Goal: Task Accomplishment & Management: Complete application form

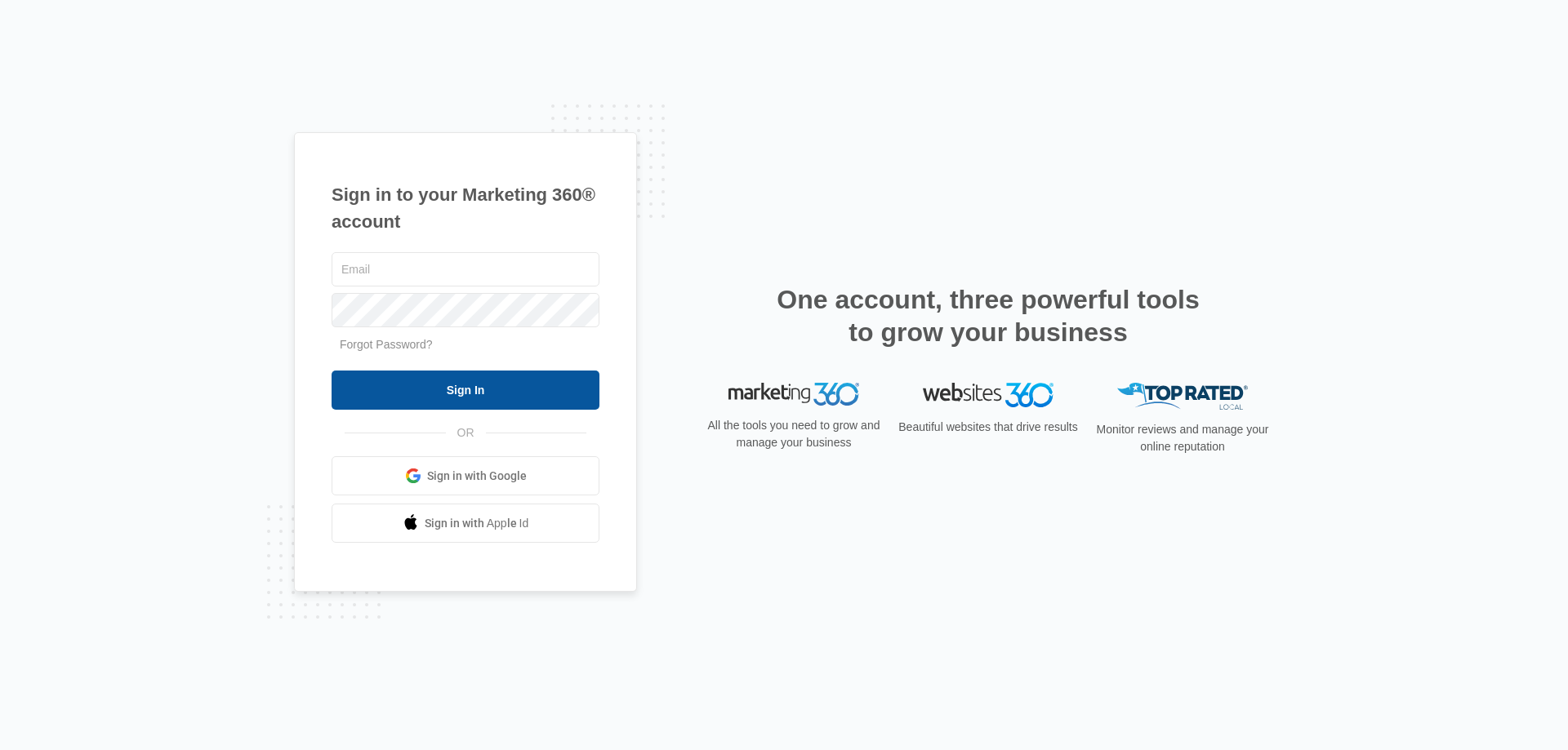
type input "[EMAIL_ADDRESS][DOMAIN_NAME]"
click at [518, 388] on input "Sign In" at bounding box center [465, 390] width 268 height 39
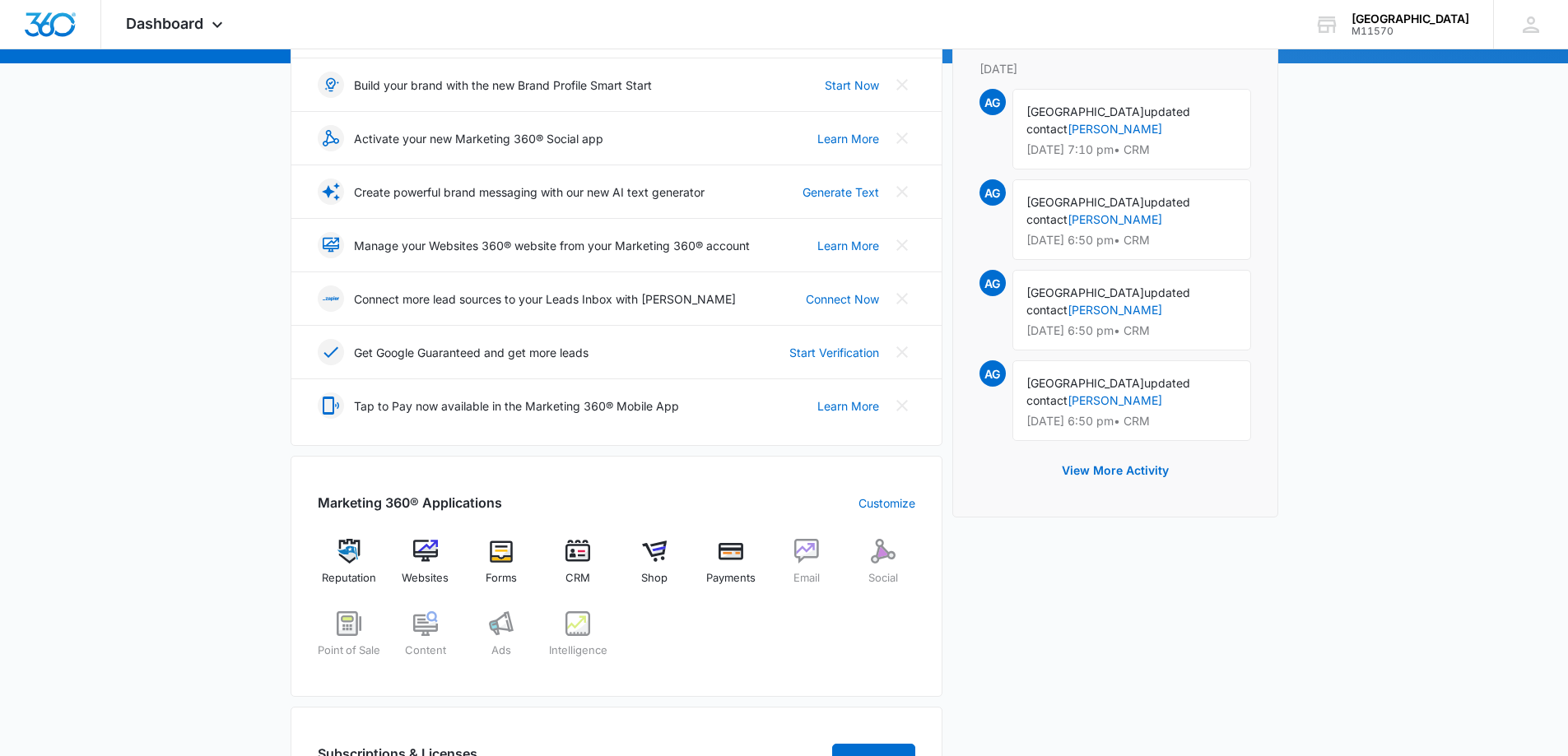
scroll to position [247, 0]
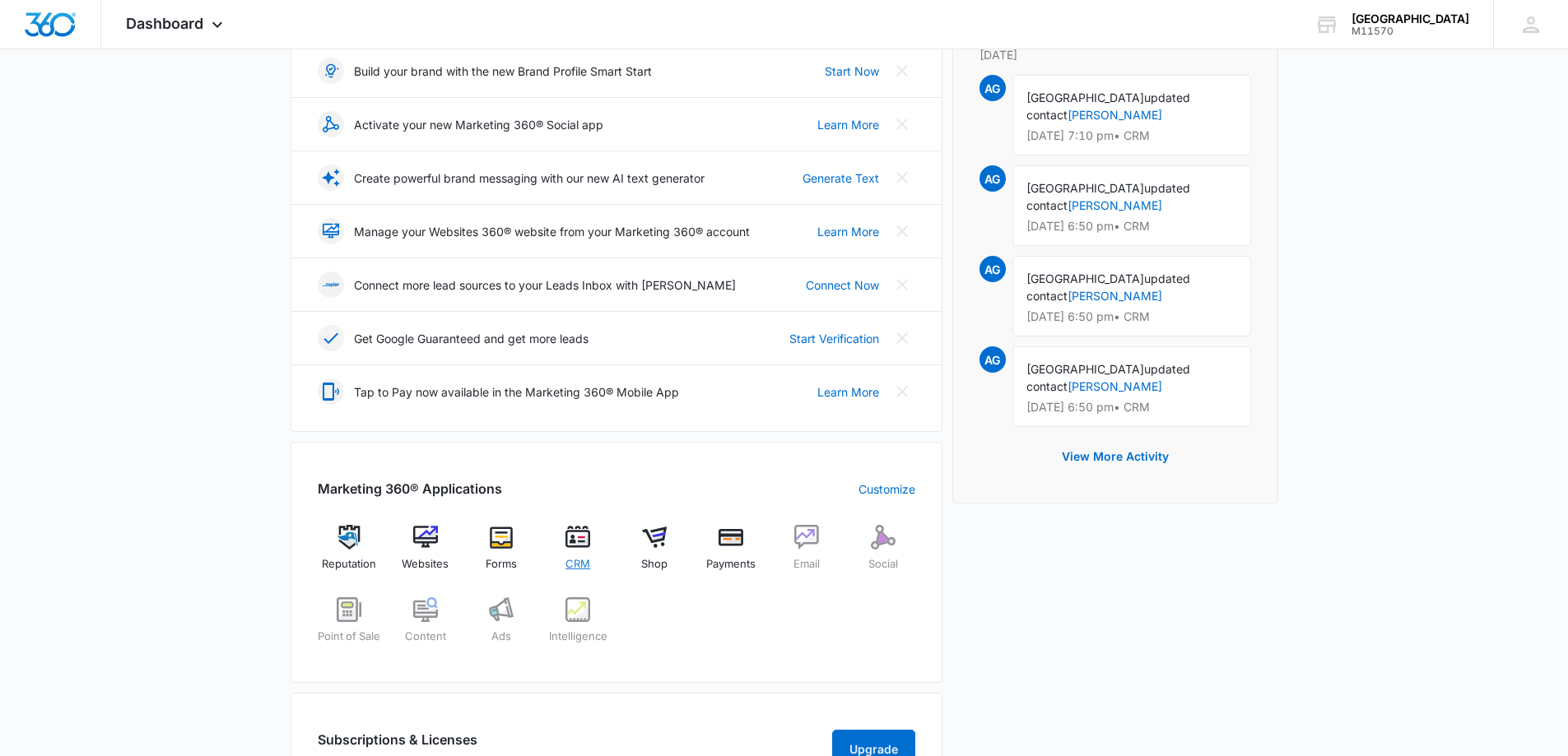
click at [574, 562] on span "CRM" at bounding box center [577, 564] width 25 height 17
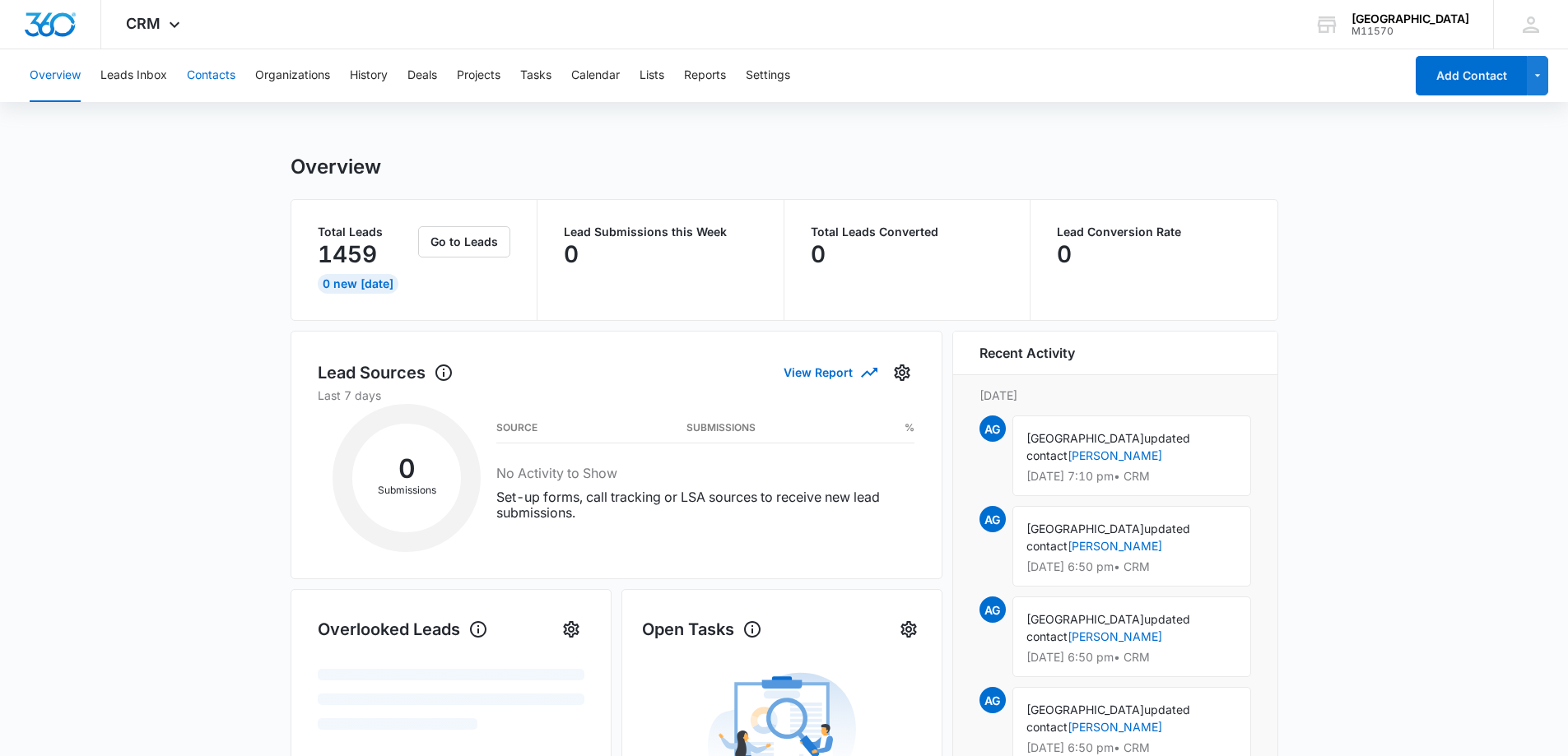
click at [223, 70] on button "Contacts" at bounding box center [211, 75] width 48 height 52
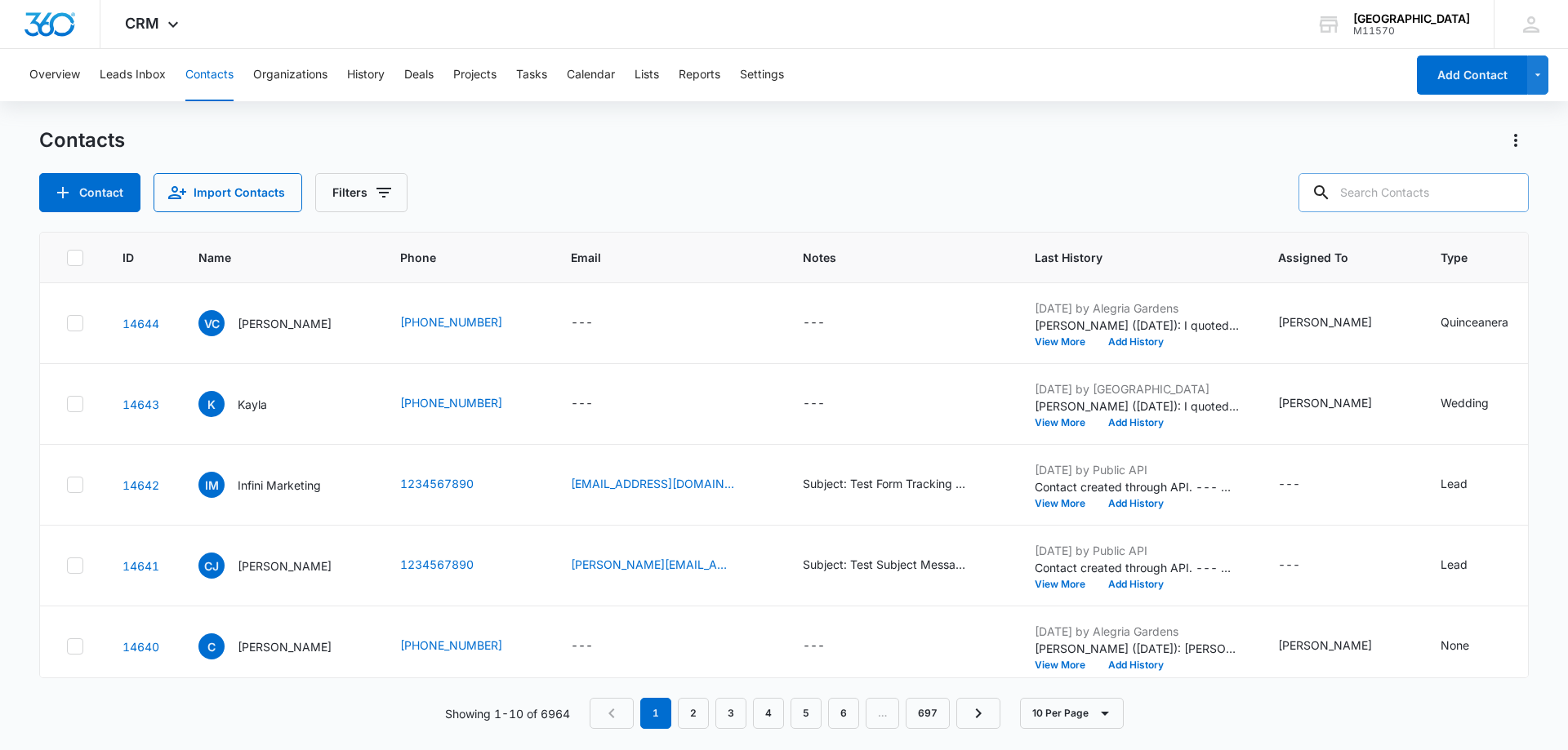
click at [1377, 188] on input "text" at bounding box center [1414, 192] width 231 height 39
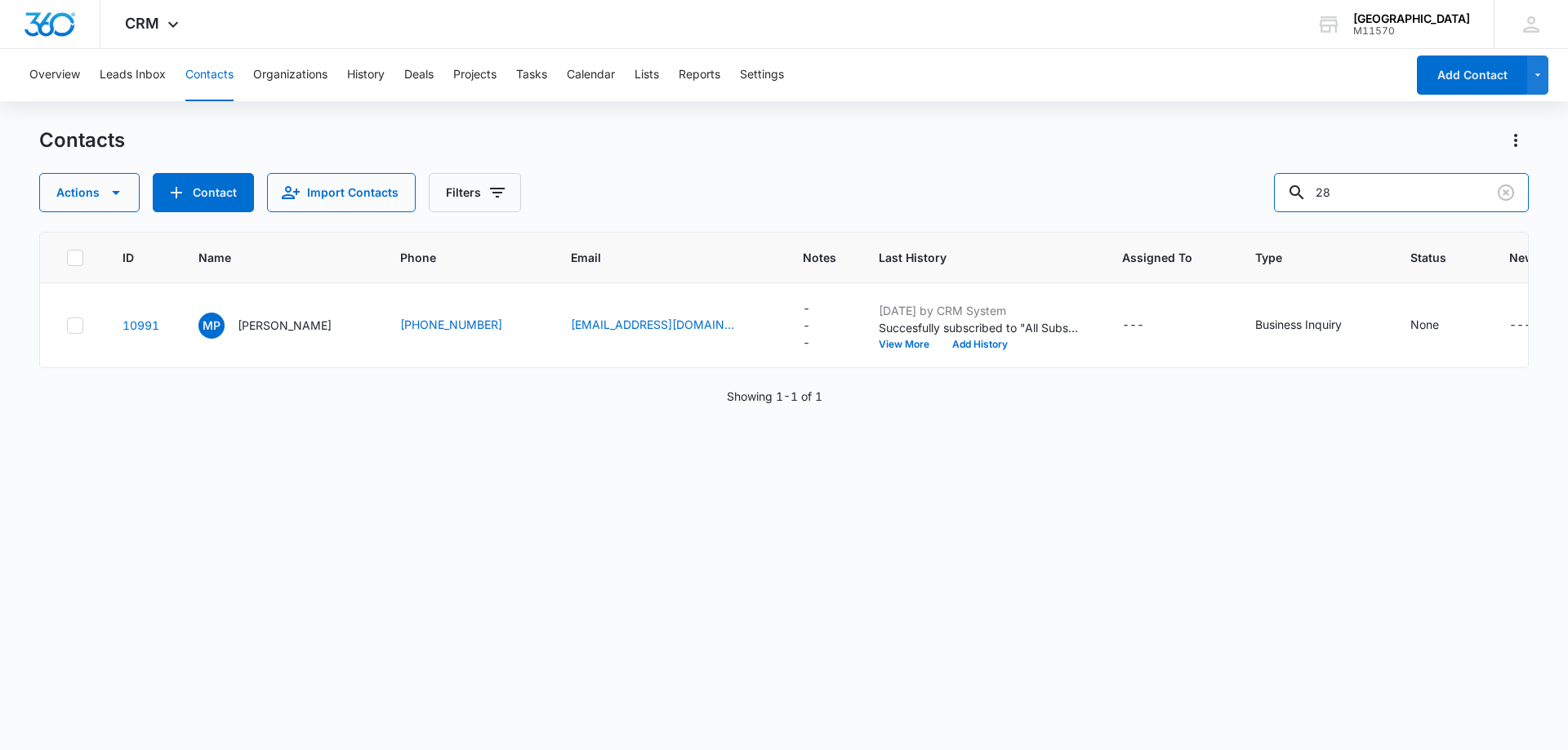
type input "2"
type input "Richard"
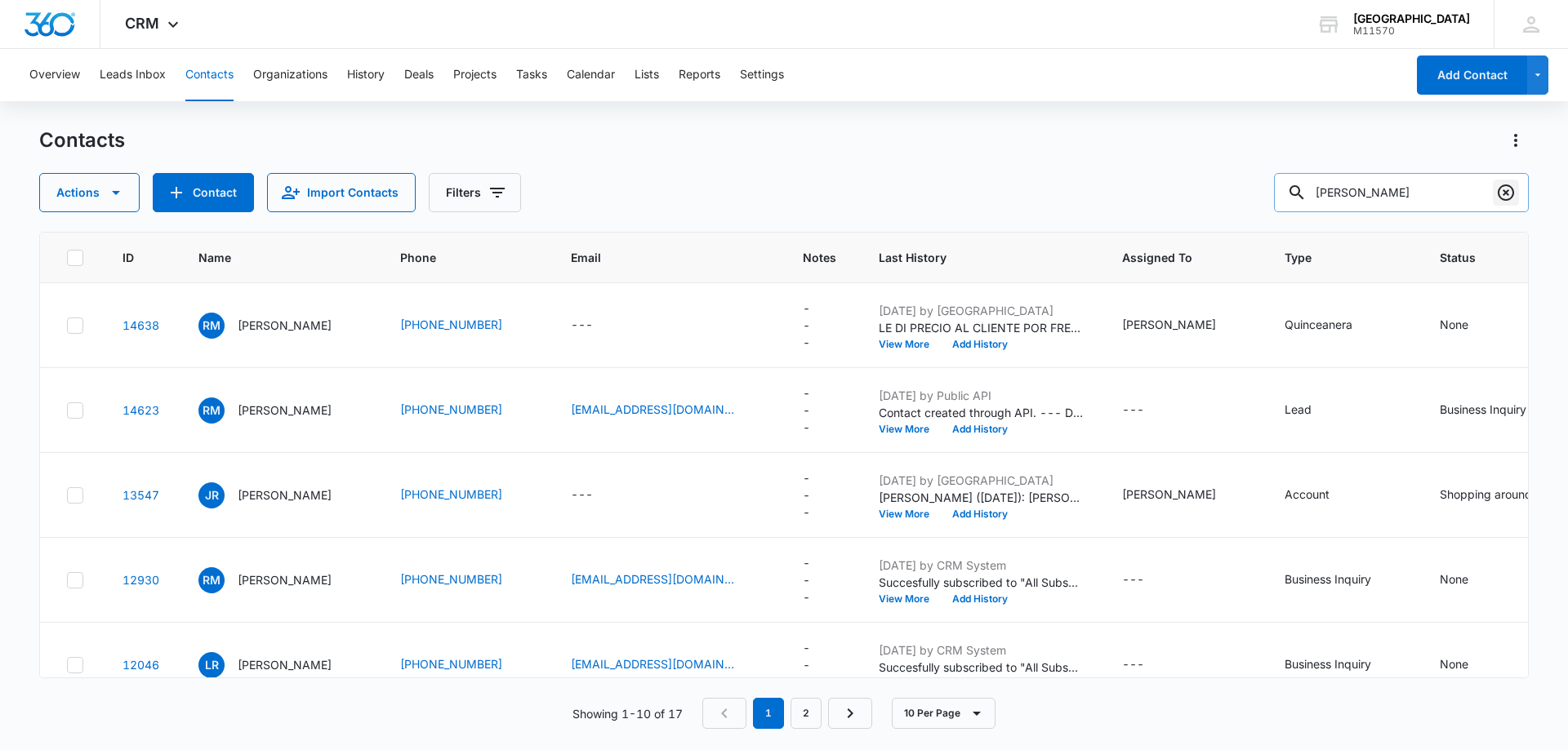
click at [1506, 197] on icon "Clear" at bounding box center [1505, 192] width 20 height 20
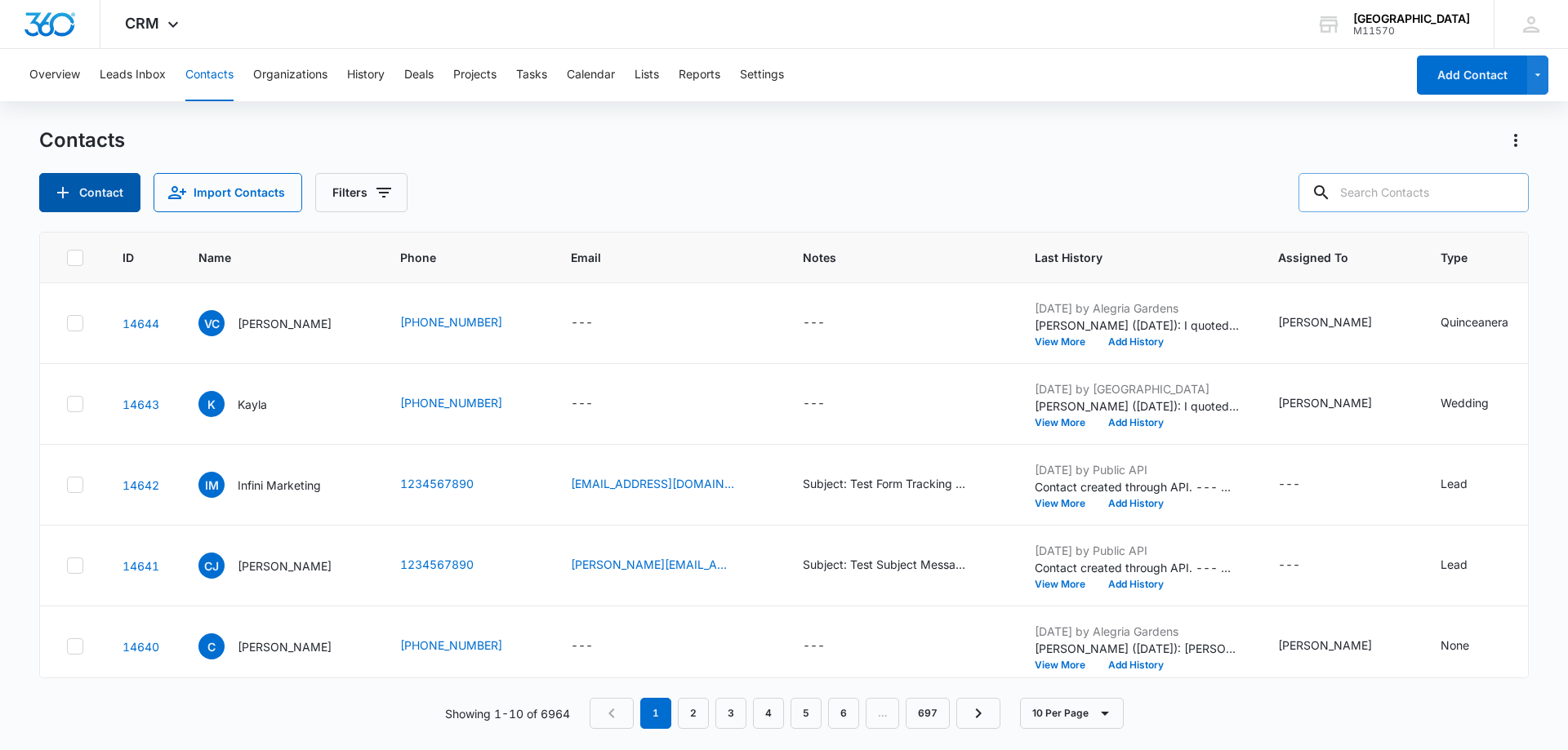
click at [114, 187] on button "Contact" at bounding box center [90, 192] width 102 height 39
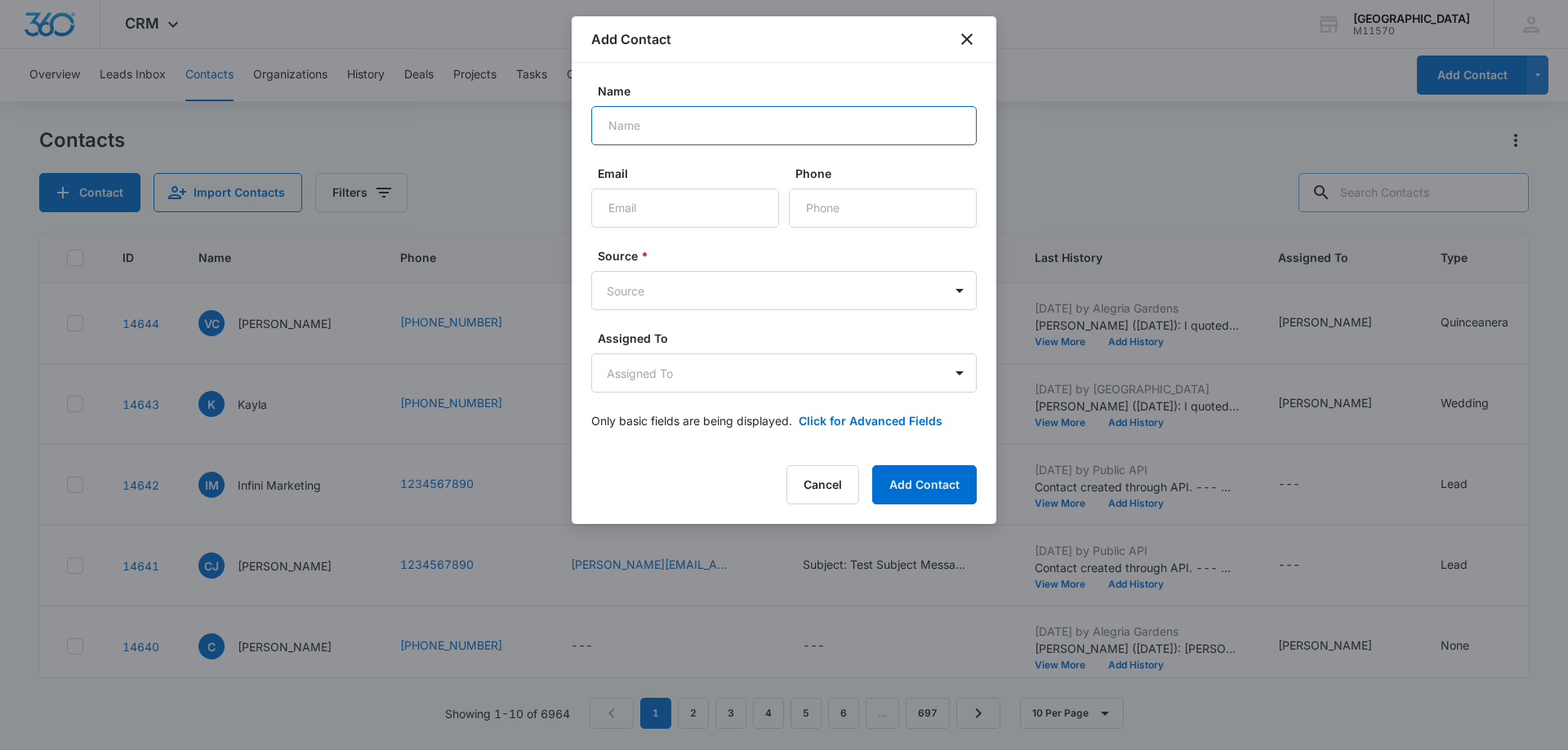
click at [656, 130] on input "Name" at bounding box center [784, 126] width 385 height 39
type input "Richard"
click at [832, 212] on input "Phone" at bounding box center [882, 208] width 188 height 39
type input "(281) 650-9117"
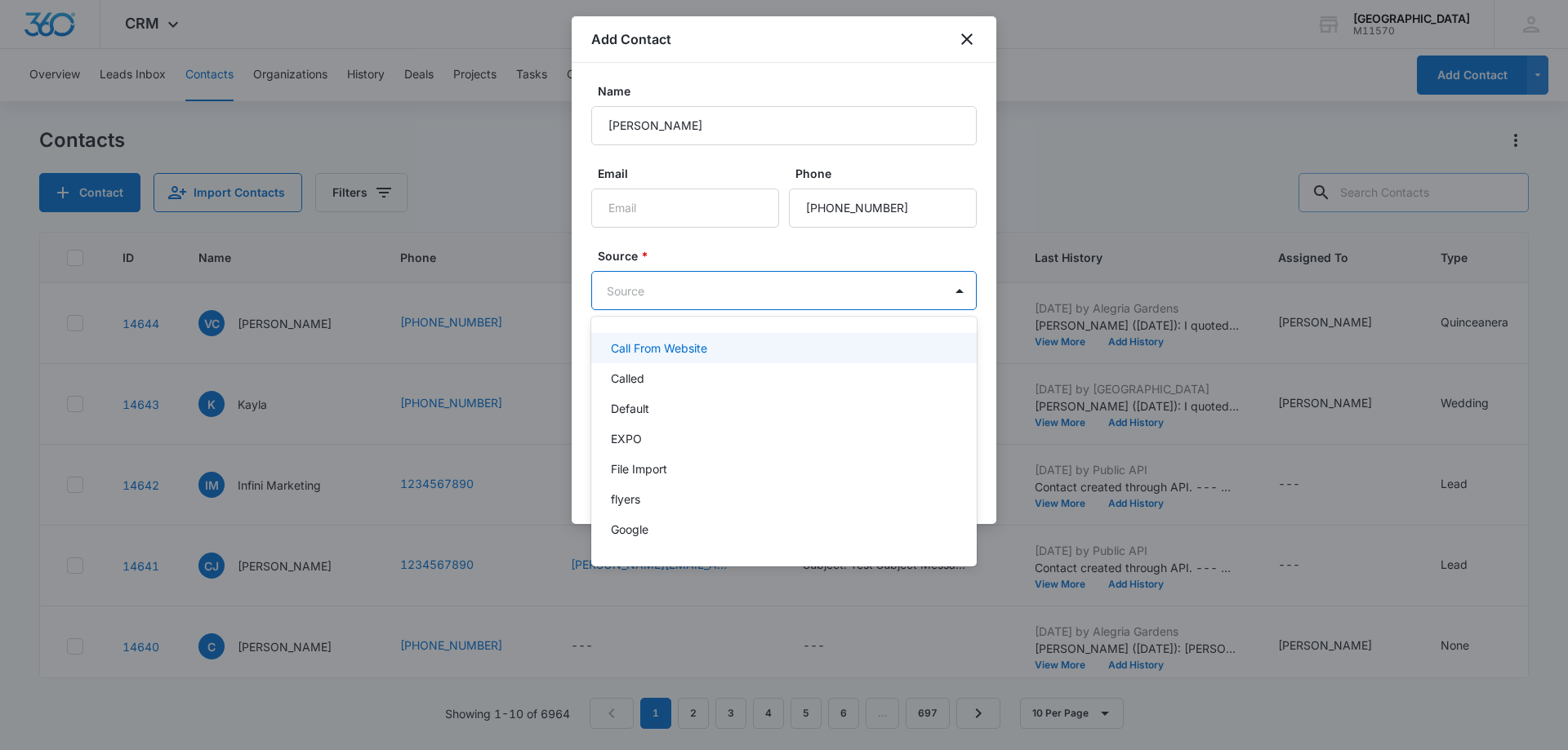
click at [677, 294] on body "CRM Apps Reputation Websites Forms CRM Email Social Shop Payments POS Content A…" at bounding box center [784, 375] width 1568 height 750
click at [652, 373] on div "Called" at bounding box center [782, 379] width 343 height 18
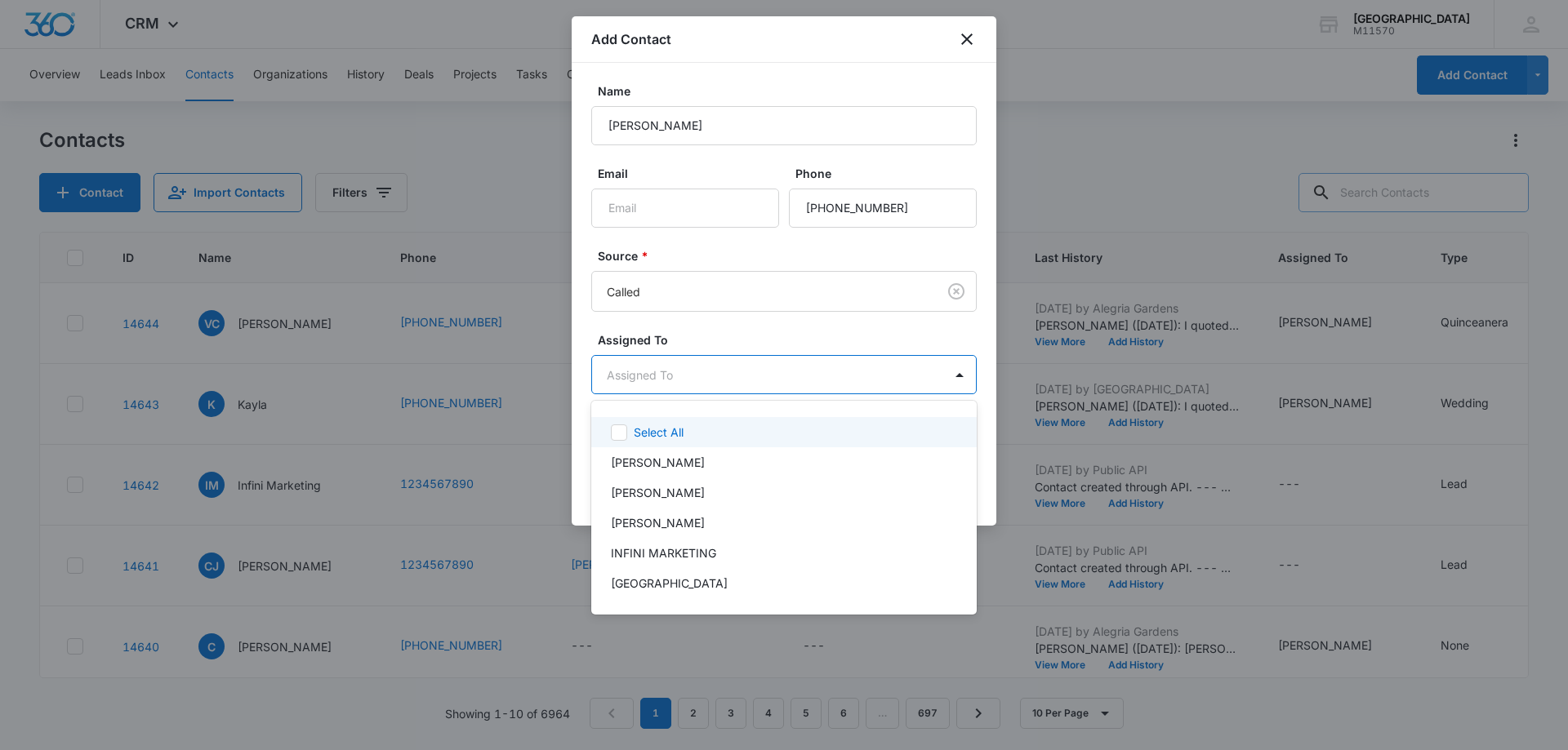
click at [654, 375] on body "CRM Apps Reputation Websites Forms CRM Email Social Shop Payments POS Content A…" at bounding box center [784, 375] width 1568 height 750
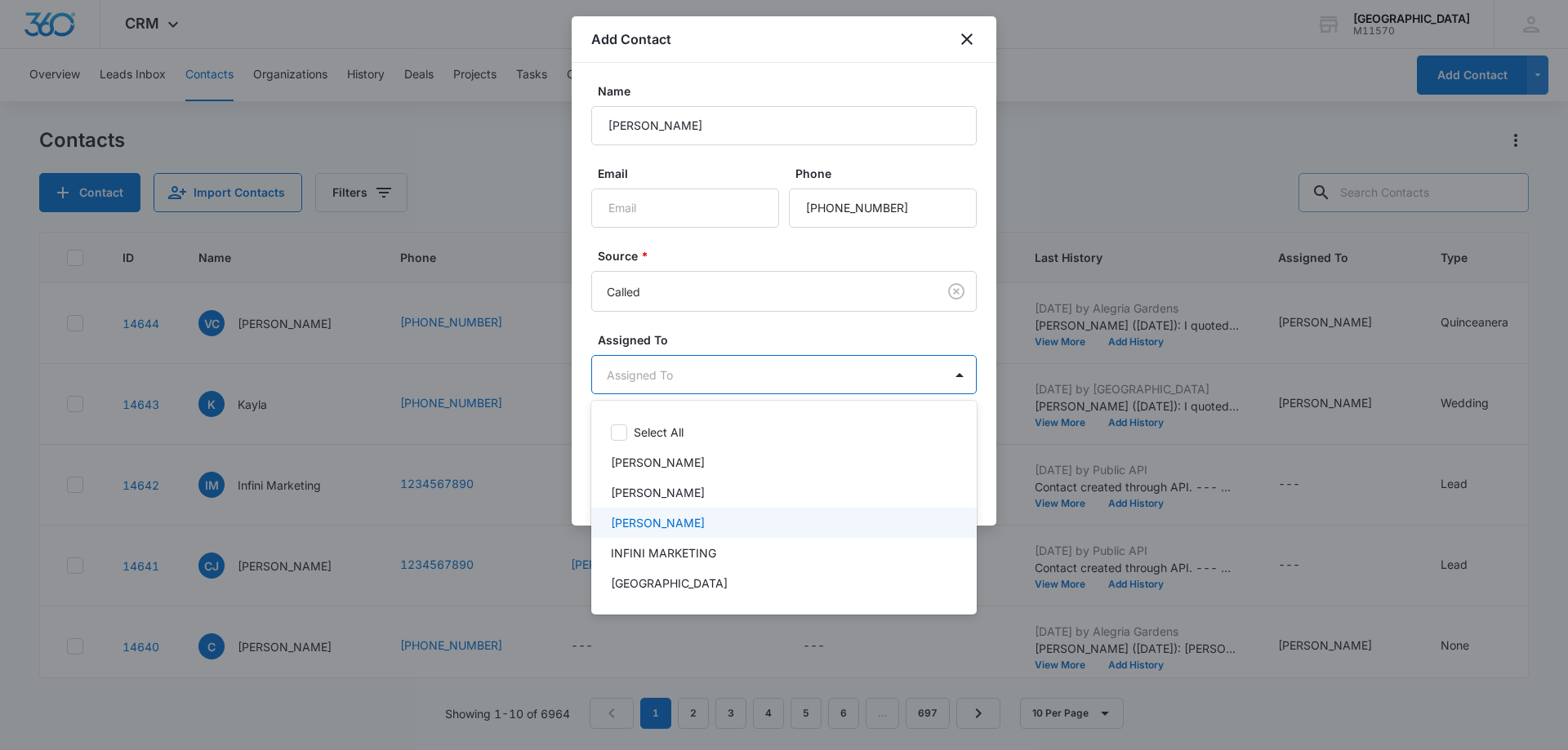
click at [677, 521] on p "Cynthia Peraza" at bounding box center [657, 523] width 94 height 18
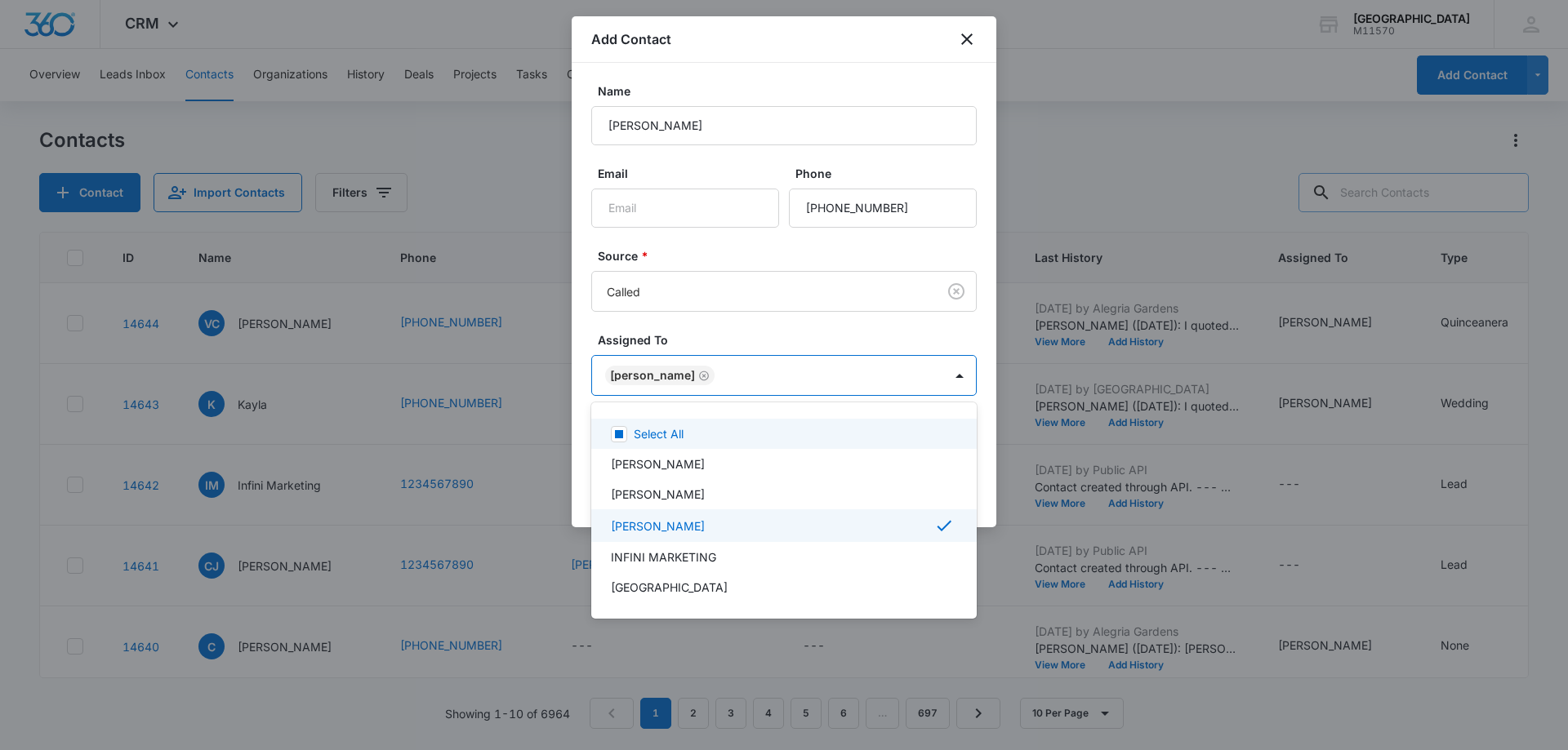
click at [630, 376] on div at bounding box center [784, 375] width 1568 height 750
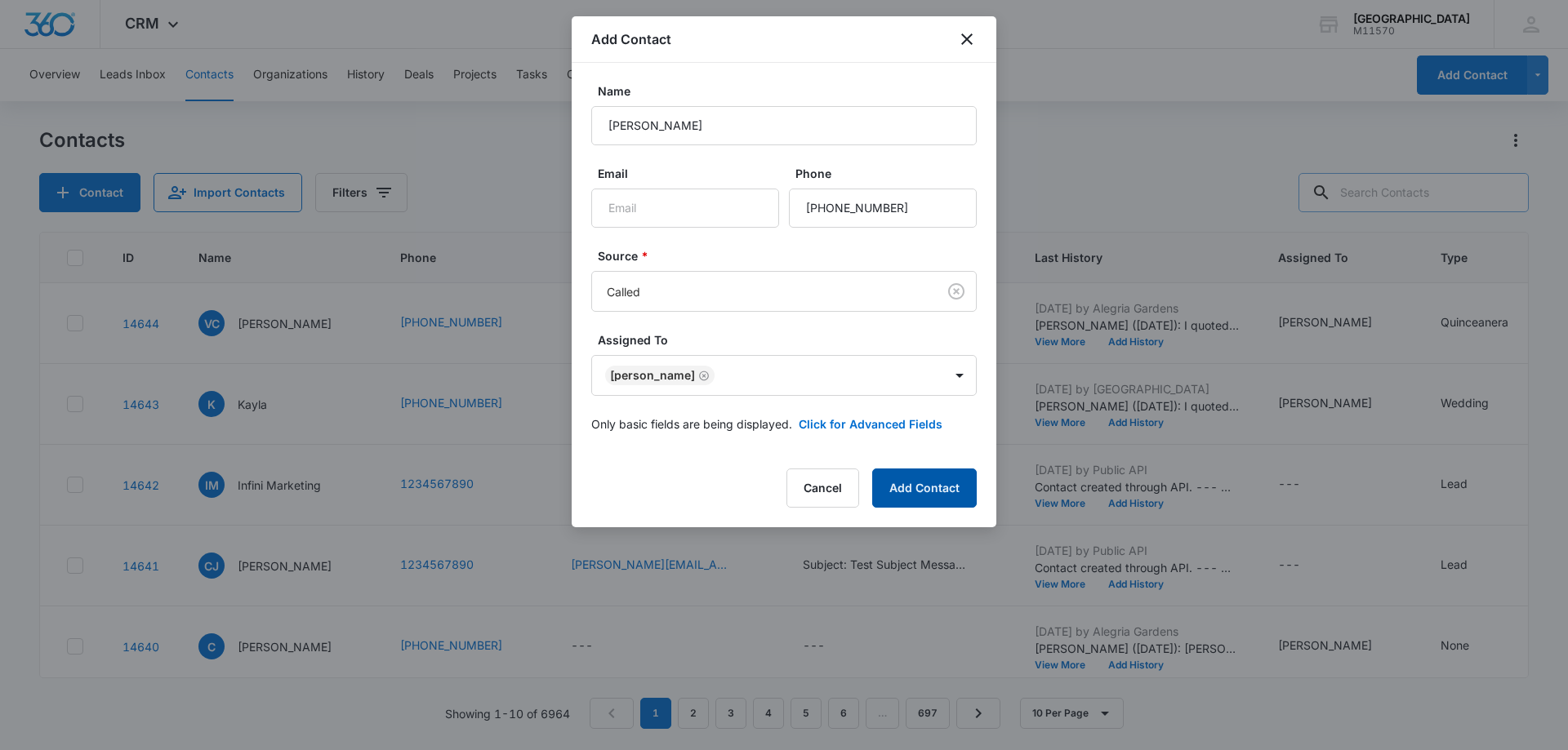
click at [953, 489] on button "Add Contact" at bounding box center [924, 488] width 105 height 39
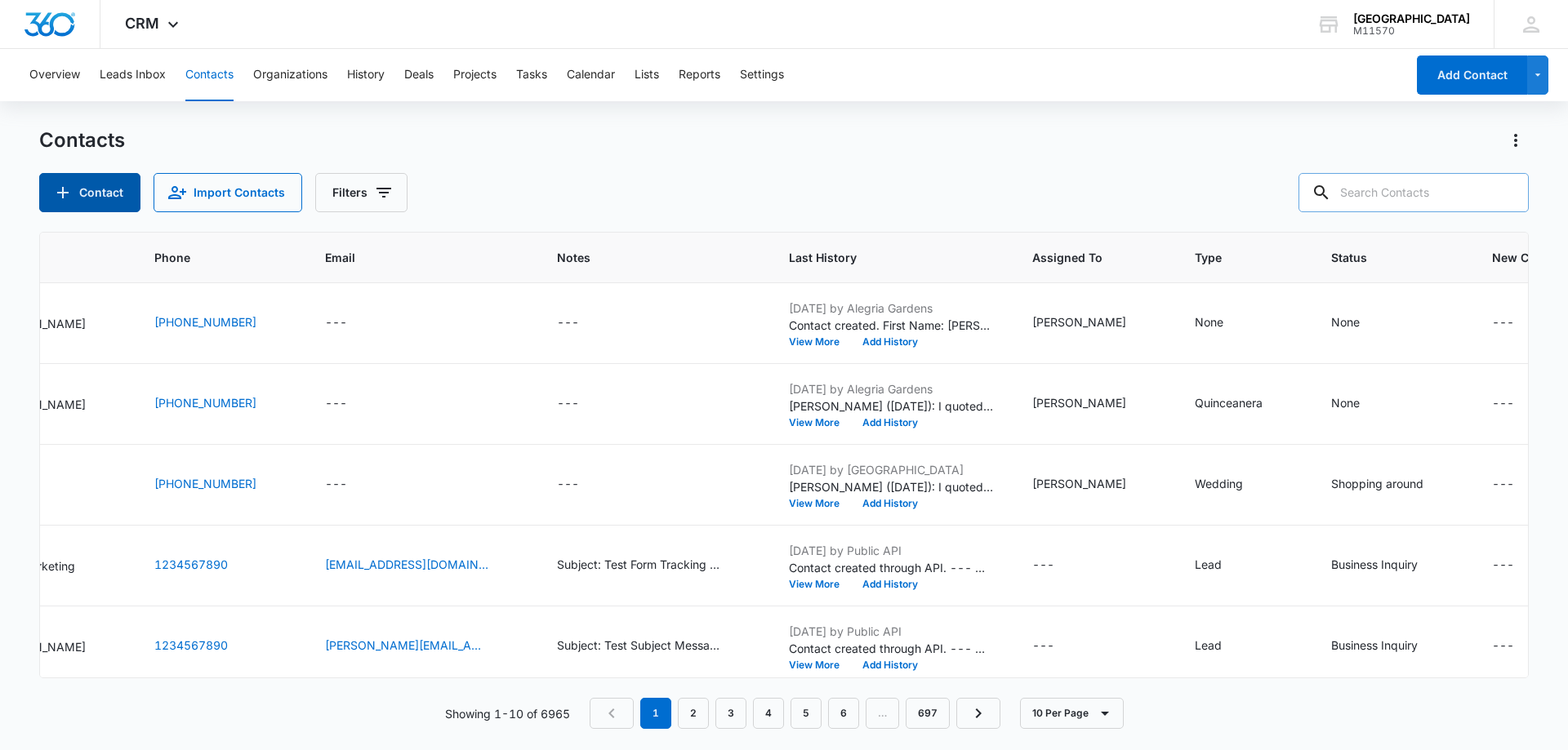
scroll to position [0, 851]
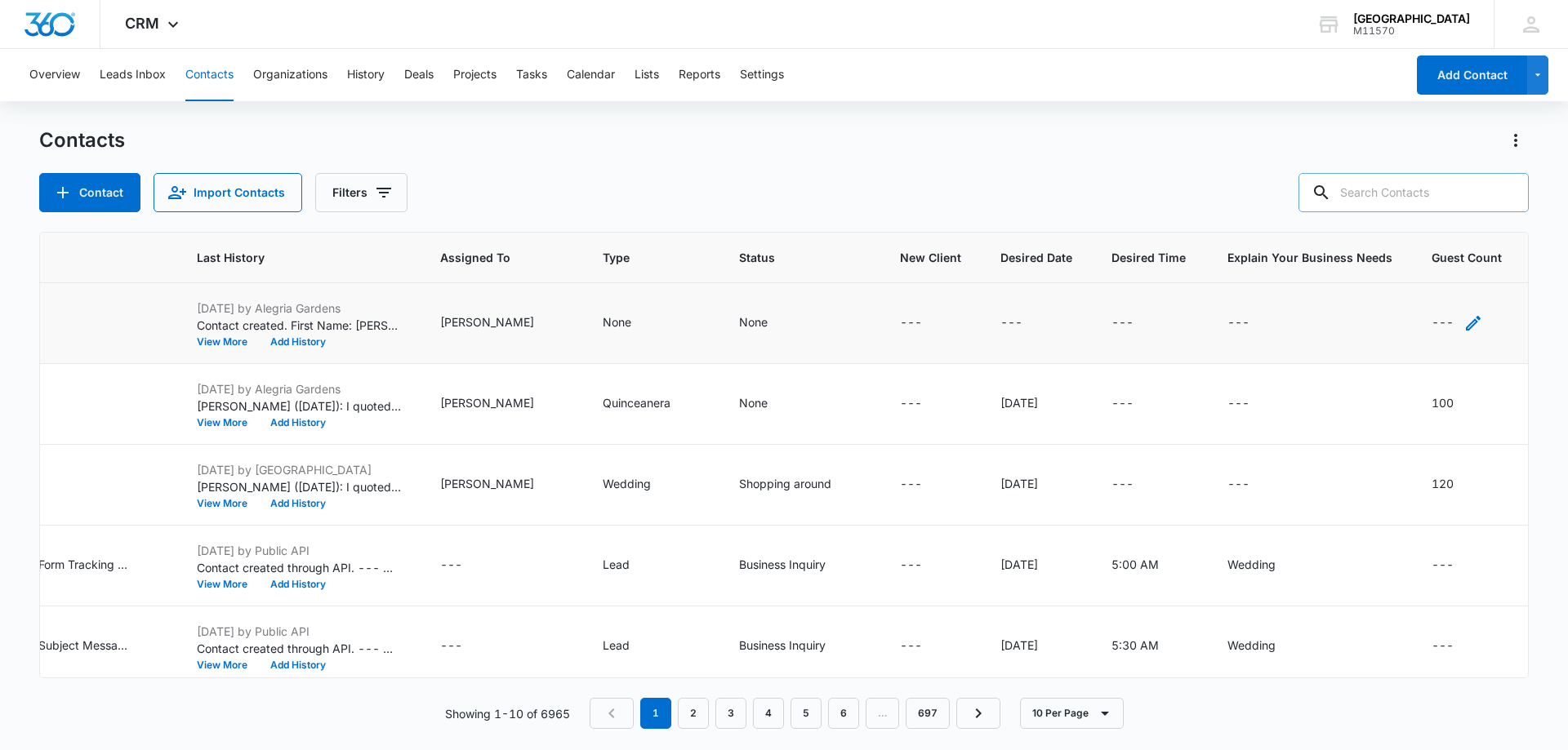
click at [1444, 320] on div "---" at bounding box center [1457, 323] width 52 height 20
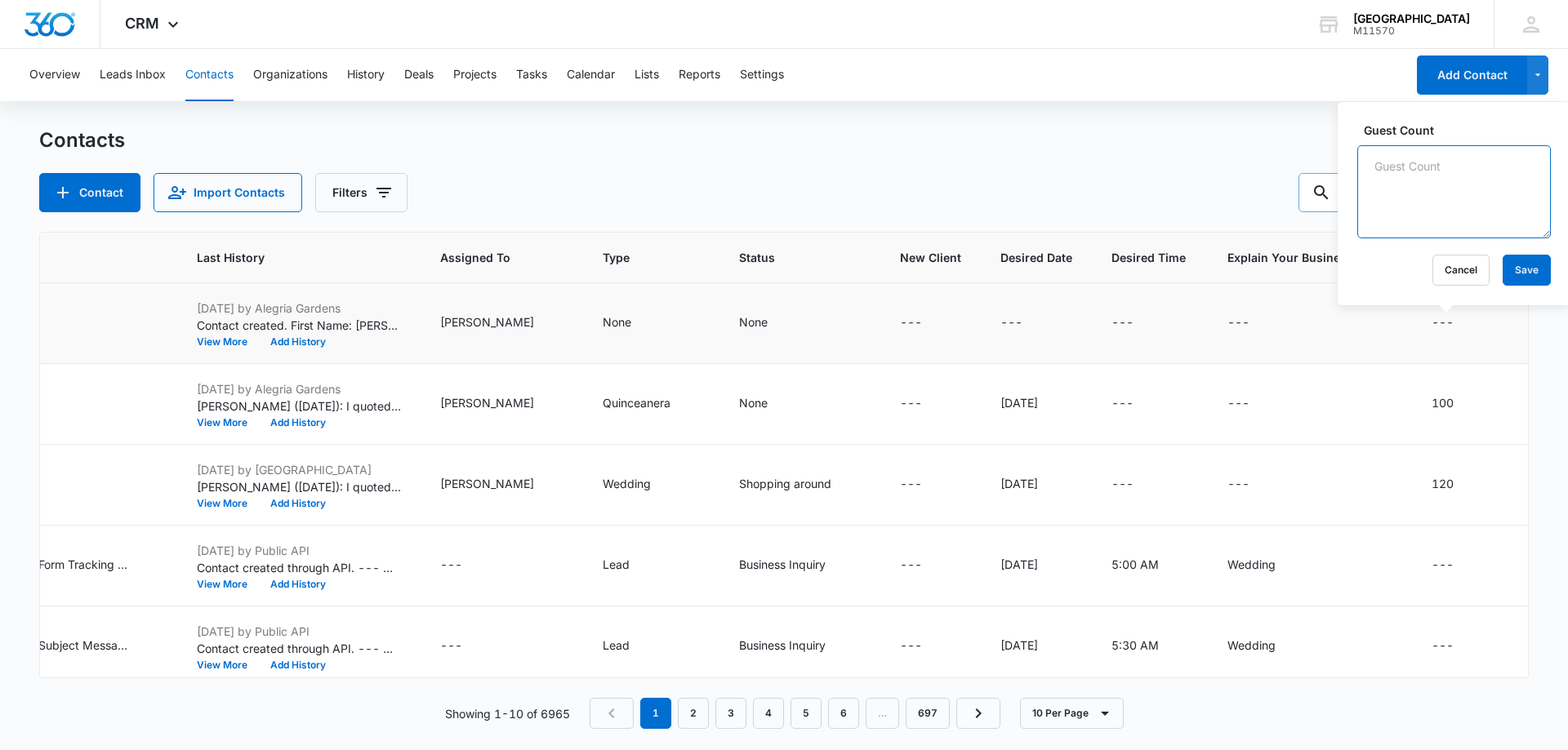
click at [1389, 191] on textarea "Guest Count" at bounding box center [1454, 191] width 193 height 93
type textarea "250-300"
click at [1504, 271] on button "Save" at bounding box center [1526, 271] width 48 height 31
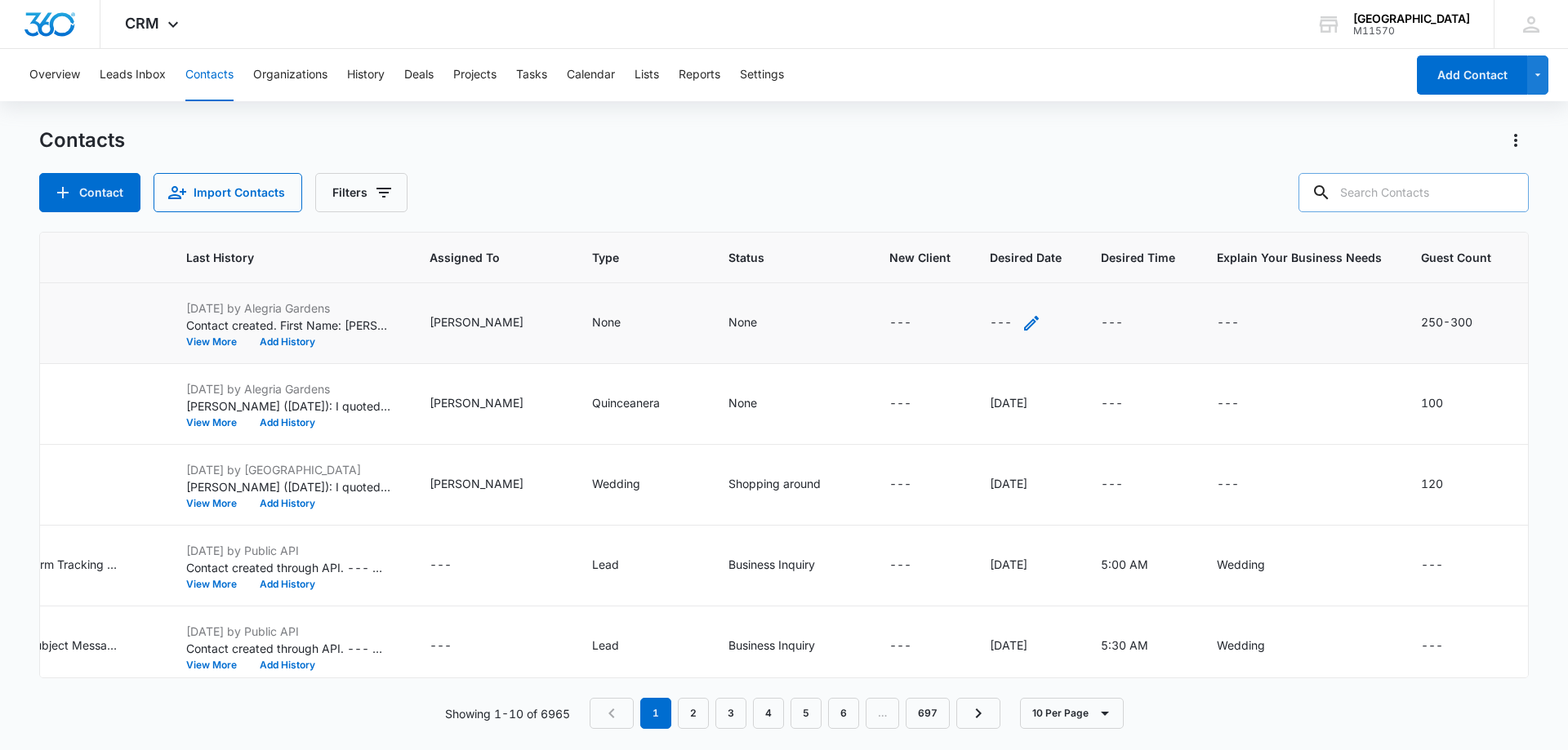
click at [1024, 326] on icon "Desired Date - - Select to Edit Field" at bounding box center [1031, 322] width 15 height 15
click at [937, 228] on input "Desired Date" at bounding box center [1002, 219] width 206 height 39
type input "9/4/2027"
click at [1081, 265] on button "Save" at bounding box center [1081, 271] width 48 height 31
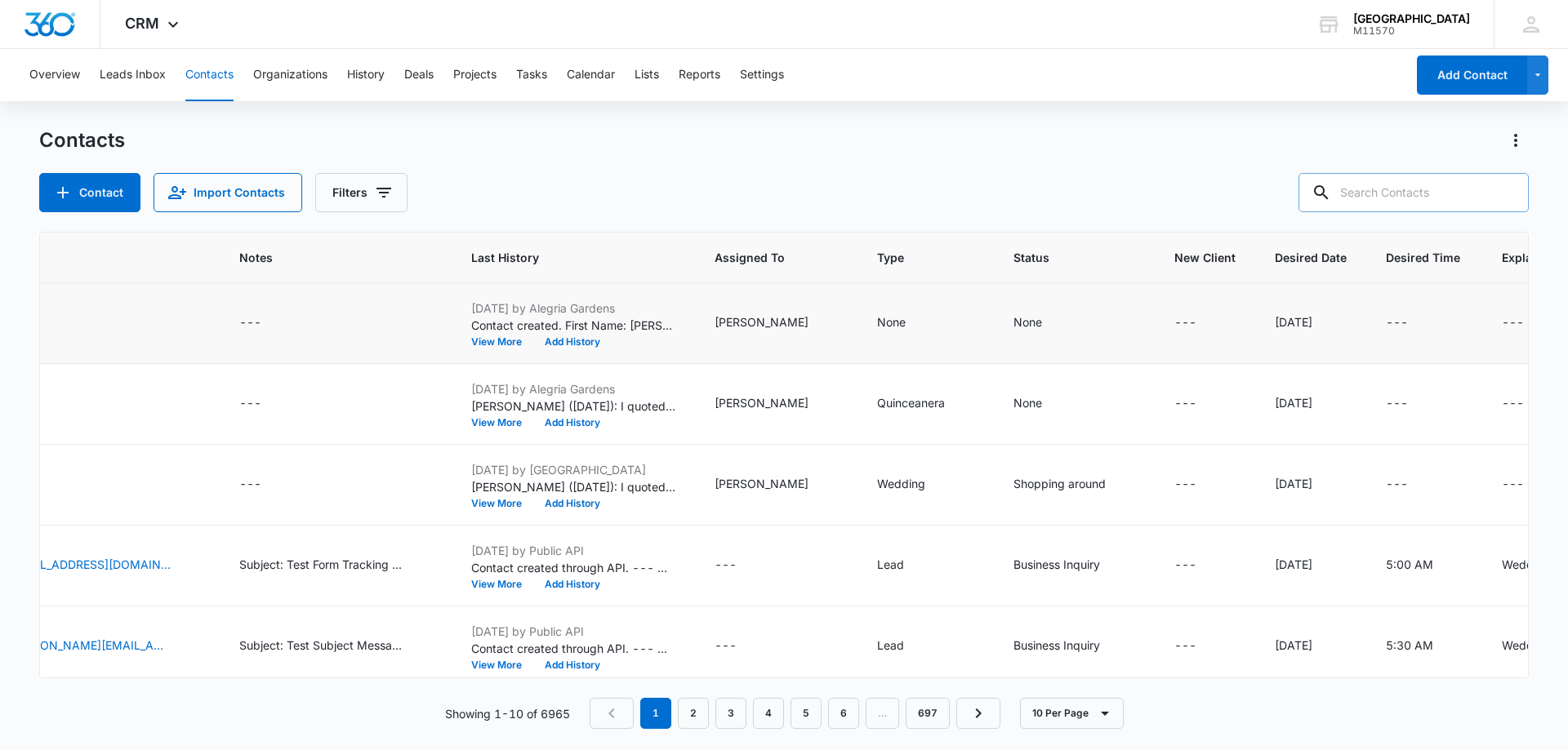
scroll to position [0, 0]
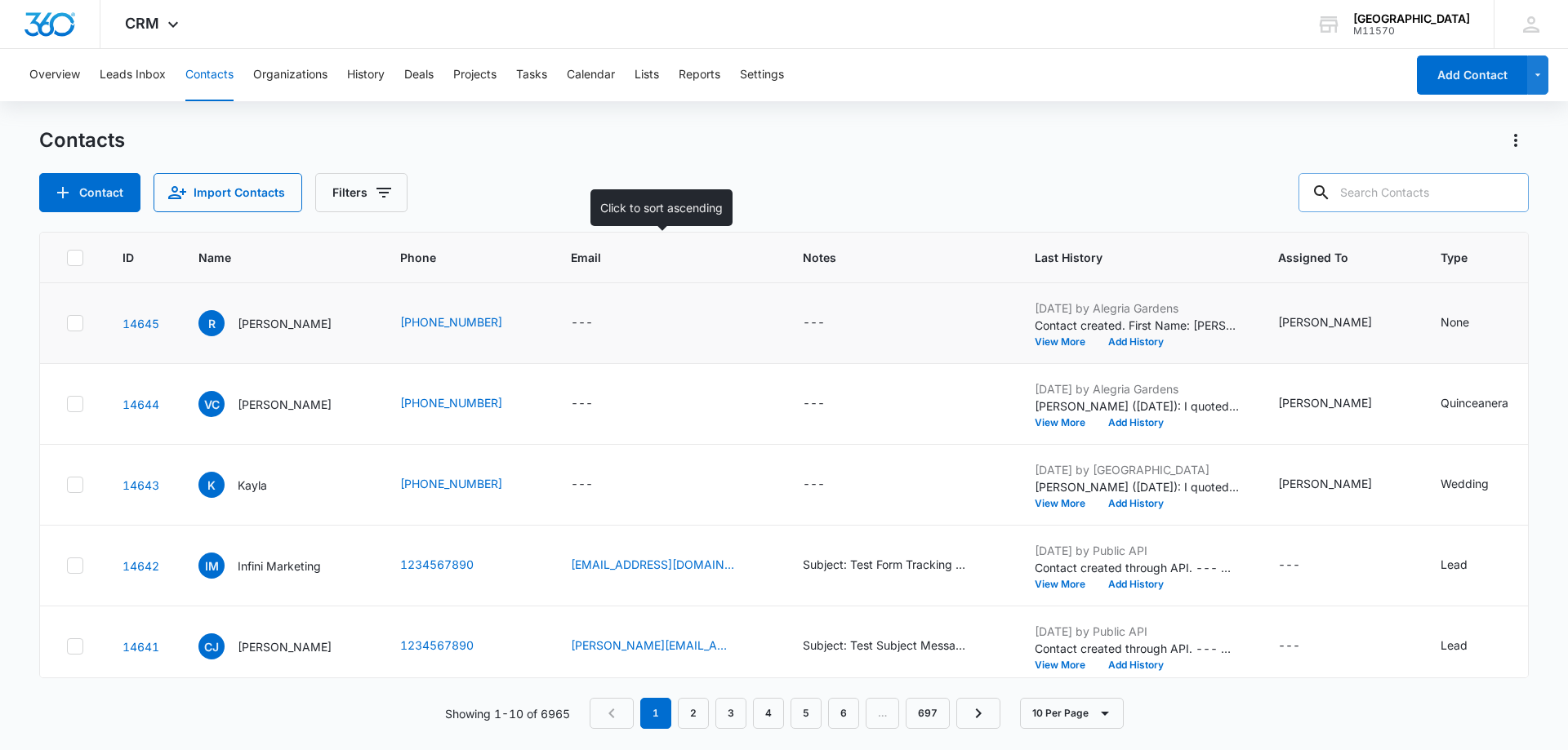
drag, startPoint x: 678, startPoint y: 277, endPoint x: 1315, endPoint y: 482, distance: 669.2
click at [678, 277] on th "Email" at bounding box center [666, 258] width 232 height 51
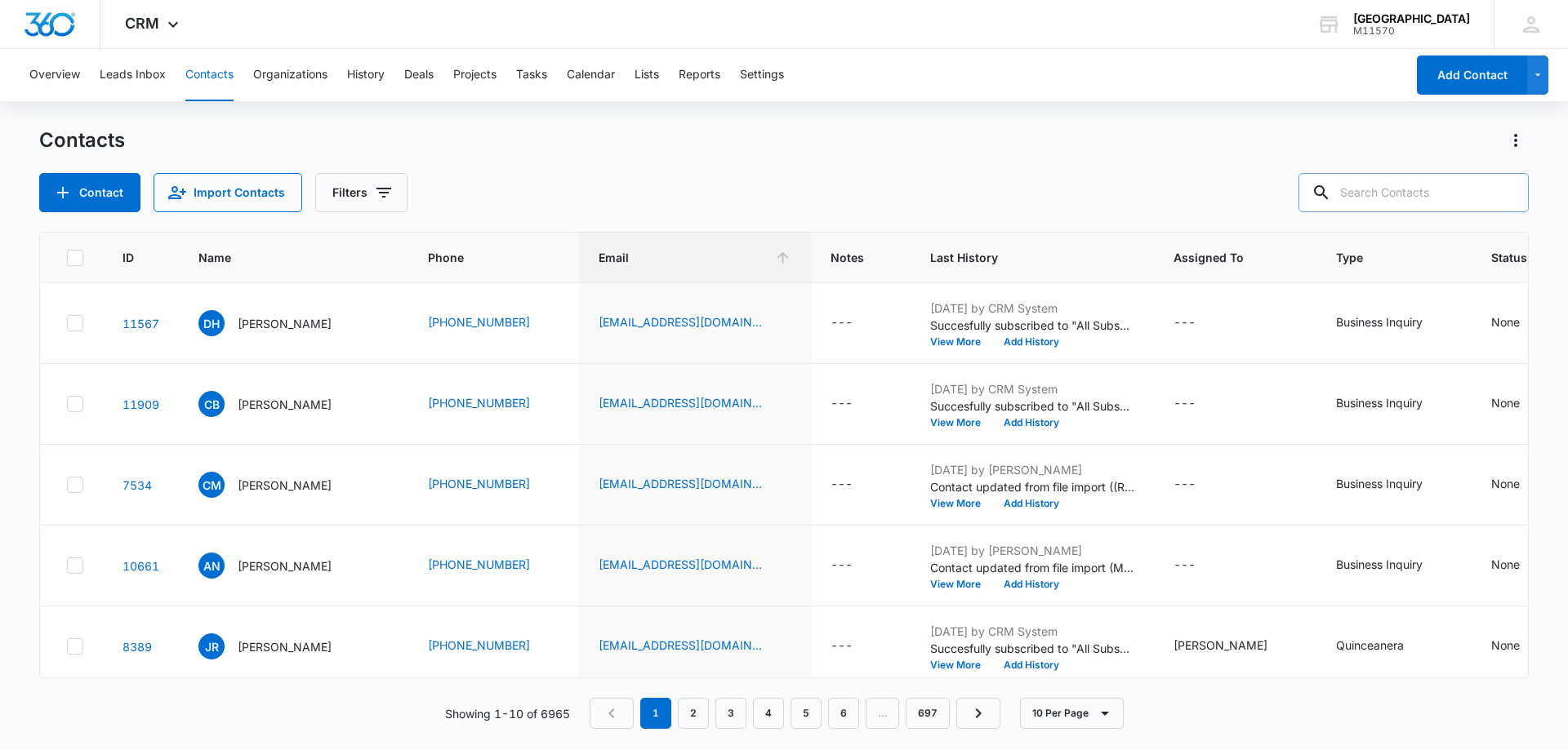
click at [1372, 196] on input "text" at bounding box center [1414, 192] width 231 height 39
type input "346-507-6704"
